Goal: Task Accomplishment & Management: Complete application form

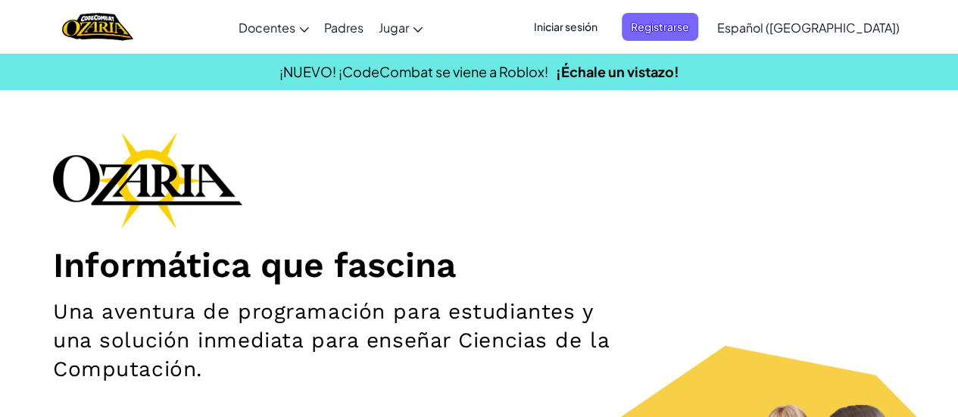
click at [607, 25] on span "Iniciar sesión" at bounding box center [566, 27] width 82 height 28
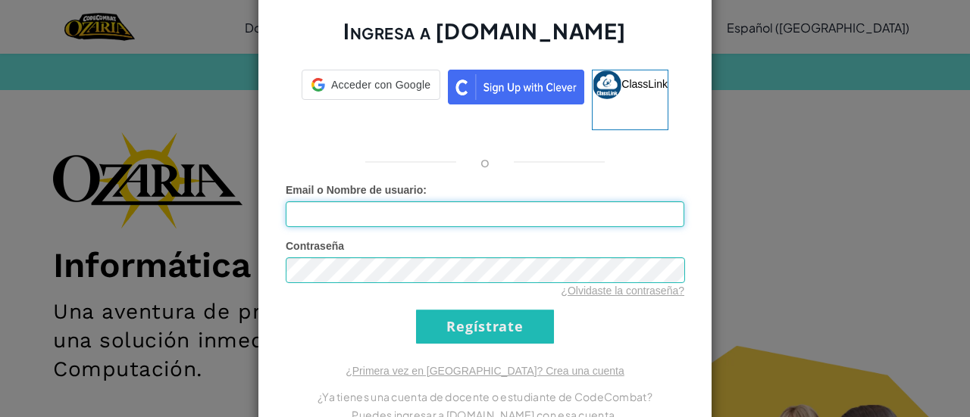
type input "[EMAIL_ADDRESS][DOMAIN_NAME]"
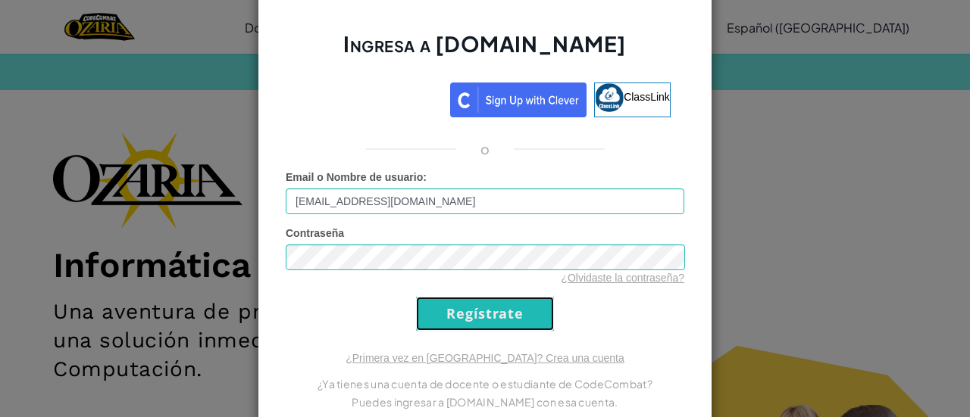
click at [456, 319] on input "Regístrate" at bounding box center [485, 314] width 138 height 34
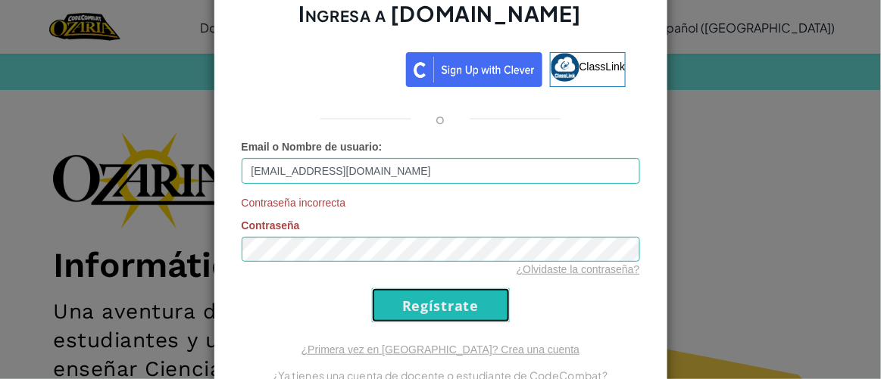
click at [445, 300] on input "Regístrate" at bounding box center [441, 306] width 138 height 34
click at [171, 175] on div "Ingresa a [DOMAIN_NAME] ClassLink o Email o Nombre de usuario : [EMAIL_ADDRESS]…" at bounding box center [440, 189] width 881 height 379
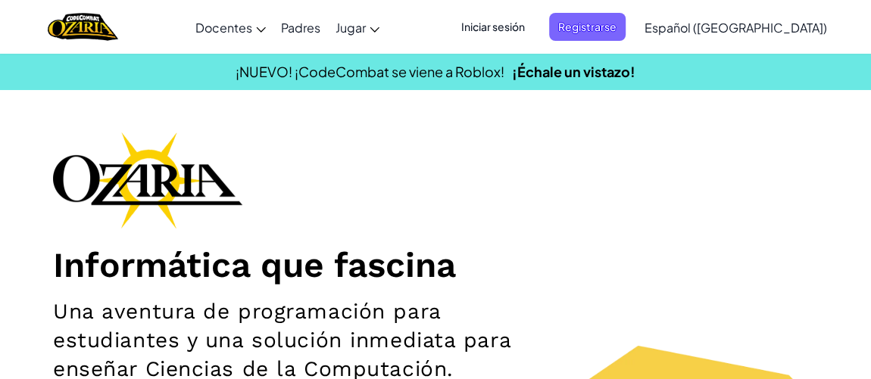
click at [510, 27] on span "Iniciar sesión" at bounding box center [493, 27] width 82 height 28
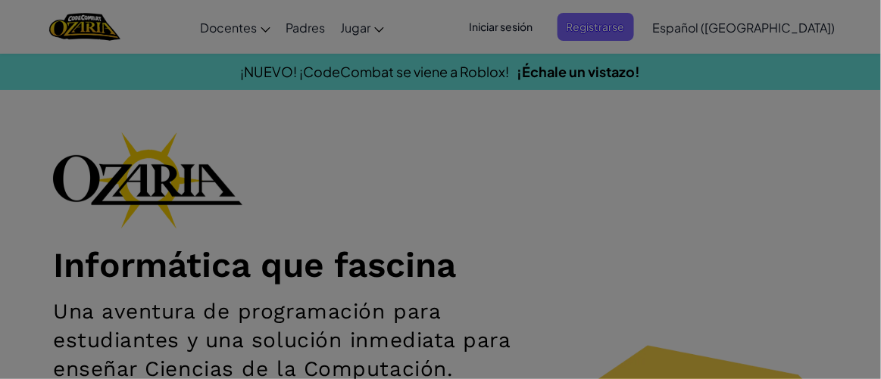
type input "[EMAIL_ADDRESS][DOMAIN_NAME]"
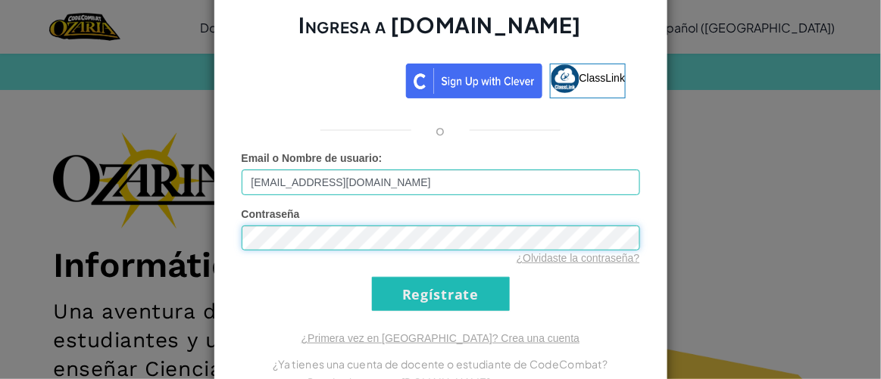
click at [195, 210] on div "Ingresa a [DOMAIN_NAME] ClassLink o Error desconocido. Email o Nombre de usuari…" at bounding box center [440, 189] width 881 height 379
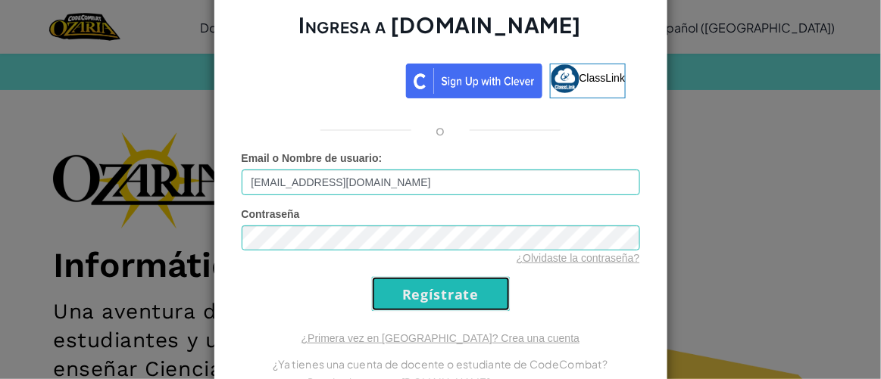
click at [410, 288] on input "Regístrate" at bounding box center [441, 294] width 138 height 34
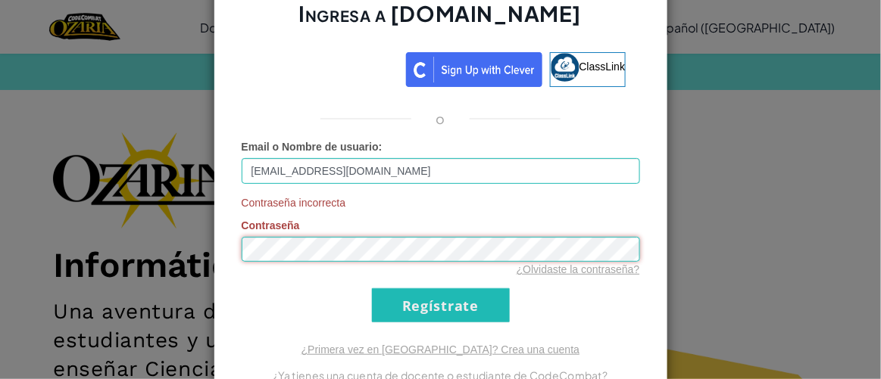
click at [83, 186] on div "Ingresa a [DOMAIN_NAME] ClassLink o Email o Nombre de usuario : [EMAIL_ADDRESS]…" at bounding box center [440, 189] width 881 height 379
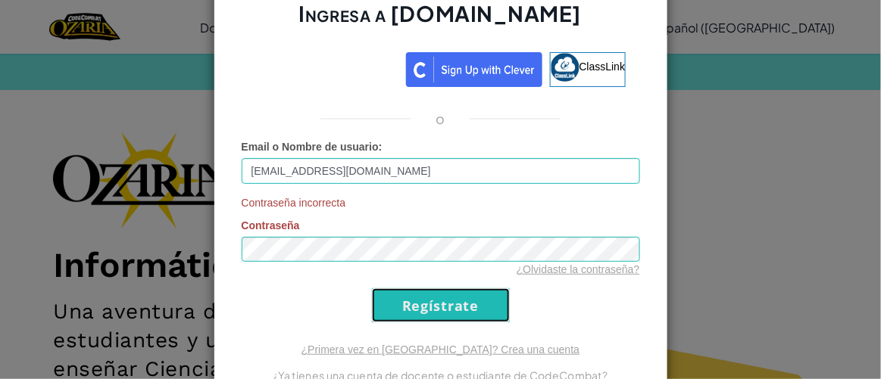
click at [393, 309] on input "Regístrate" at bounding box center [441, 306] width 138 height 34
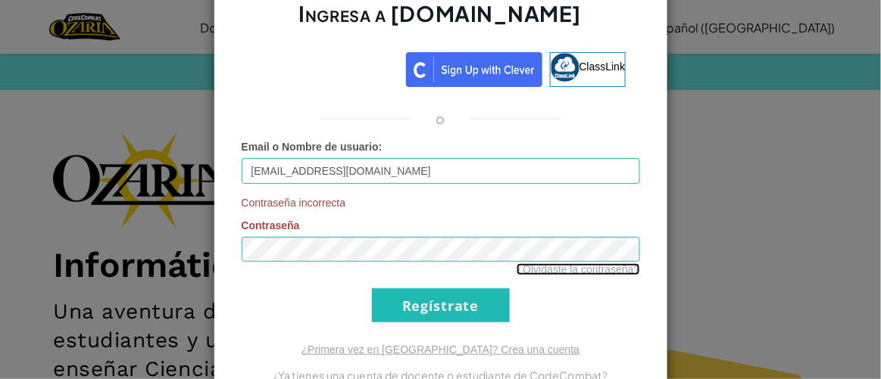
click at [566, 274] on link "¿Olvidaste la contraseña?" at bounding box center [578, 270] width 123 height 12
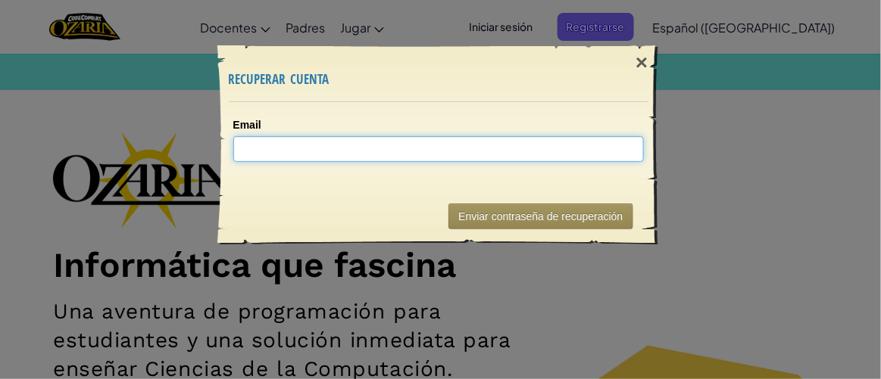
click at [514, 151] on input "Email" at bounding box center [438, 149] width 411 height 26
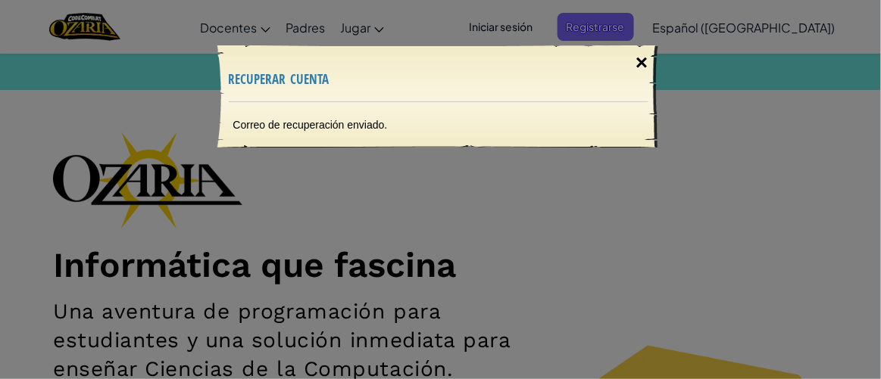
click at [635, 60] on div "×" at bounding box center [641, 63] width 35 height 44
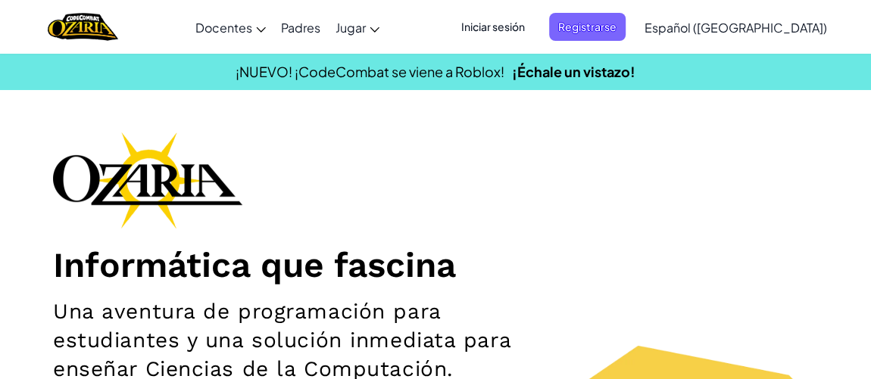
click at [534, 31] on span "Iniciar sesión" at bounding box center [493, 27] width 82 height 28
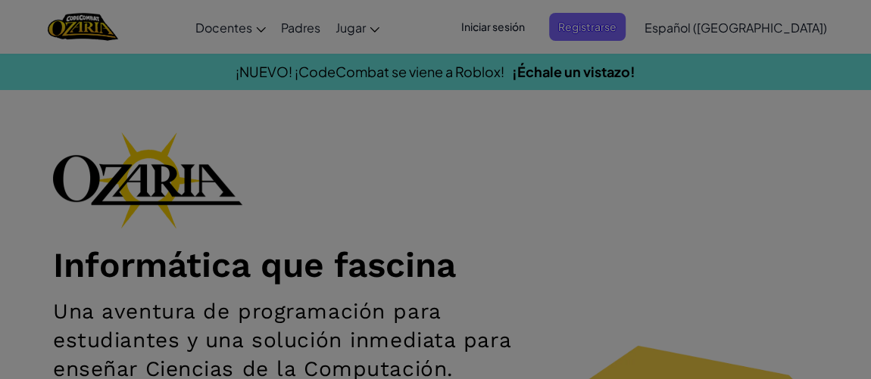
type input "[EMAIL_ADDRESS][DOMAIN_NAME]"
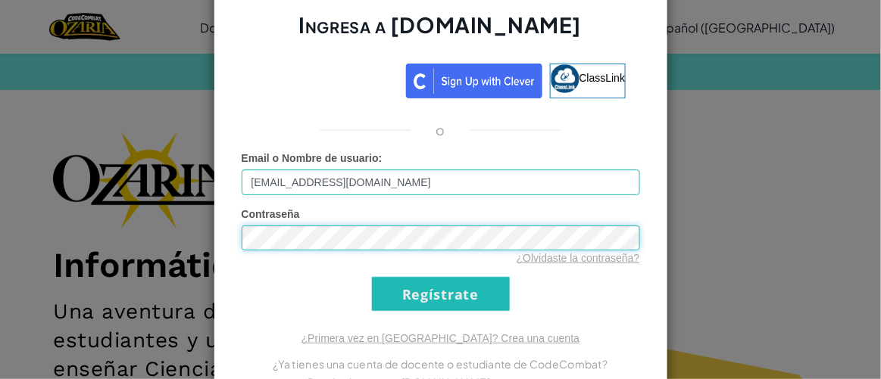
click at [81, 214] on div "Ingresa a [DOMAIN_NAME] ClassLink o Error desconocido. Email o Nombre de usuari…" at bounding box center [440, 189] width 881 height 379
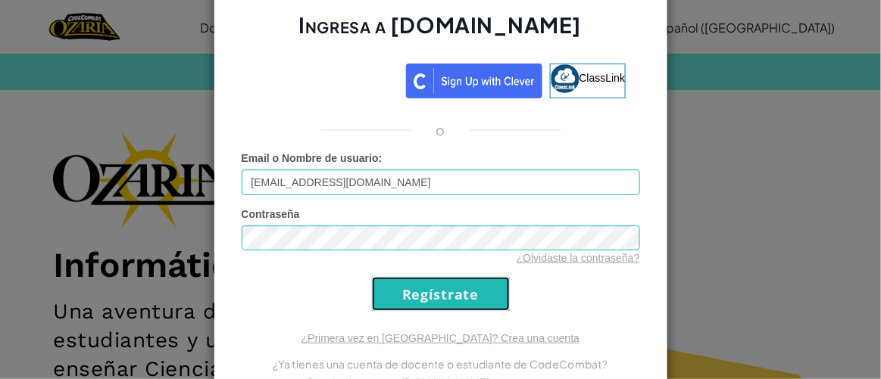
click at [391, 308] on input "Regístrate" at bounding box center [441, 294] width 138 height 34
